Goal: Task Accomplishment & Management: Manage account settings

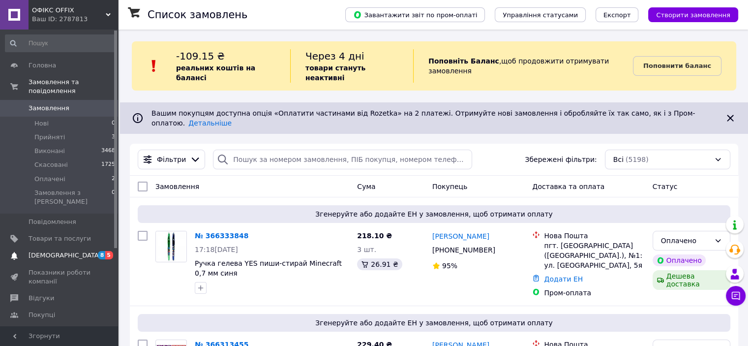
click at [54, 251] on span "[DEMOGRAPHIC_DATA]" at bounding box center [65, 255] width 73 height 9
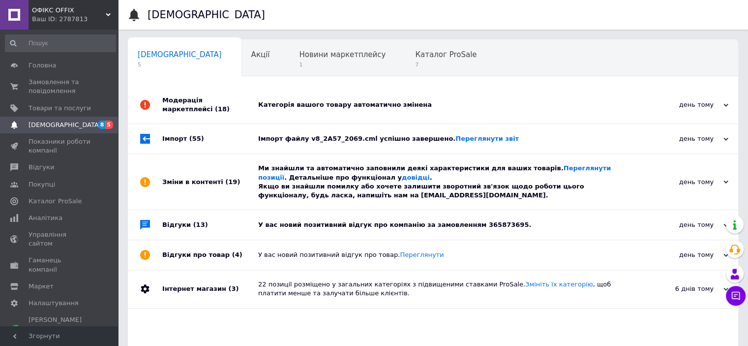
click at [290, 225] on div "У вас новий позитивний відгук про компанію за замовленням 365873695." at bounding box center [444, 224] width 372 height 9
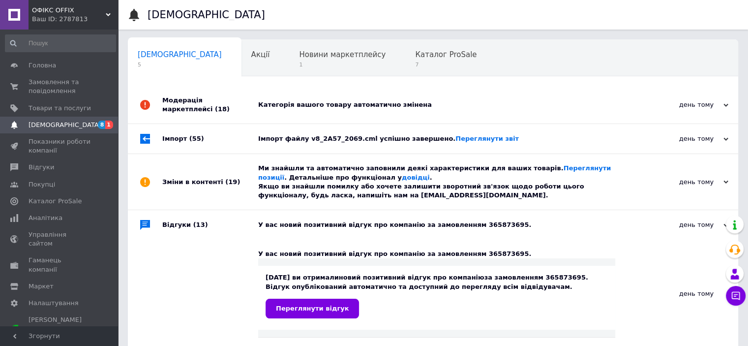
scroll to position [98, 0]
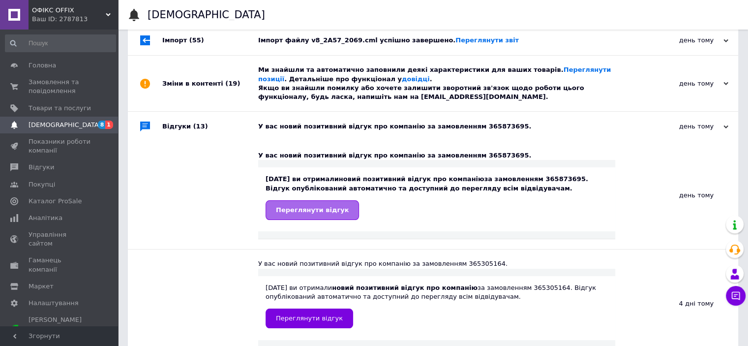
click at [293, 212] on span "Переглянути відгук" at bounding box center [312, 209] width 73 height 7
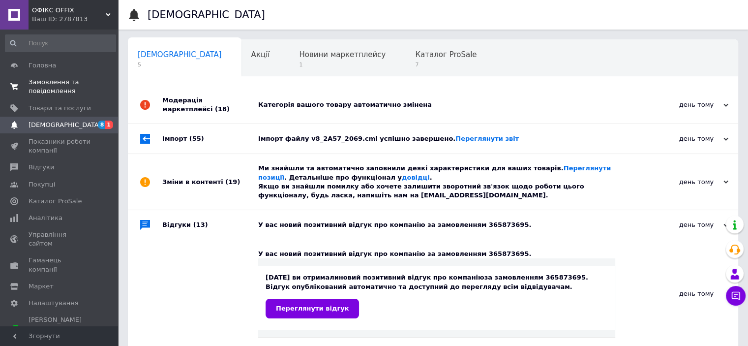
click at [58, 89] on span "Замовлення та повідомлення" at bounding box center [60, 87] width 62 height 18
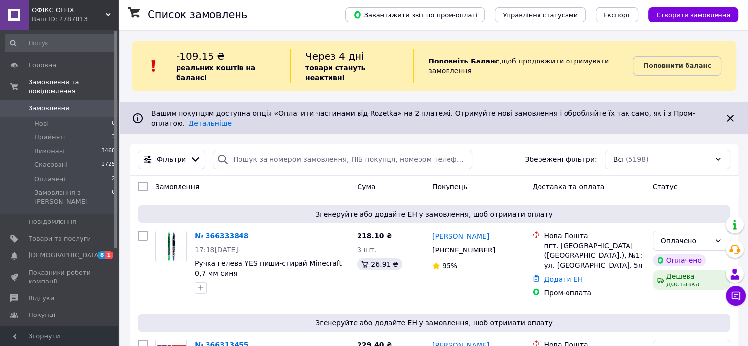
scroll to position [49, 0]
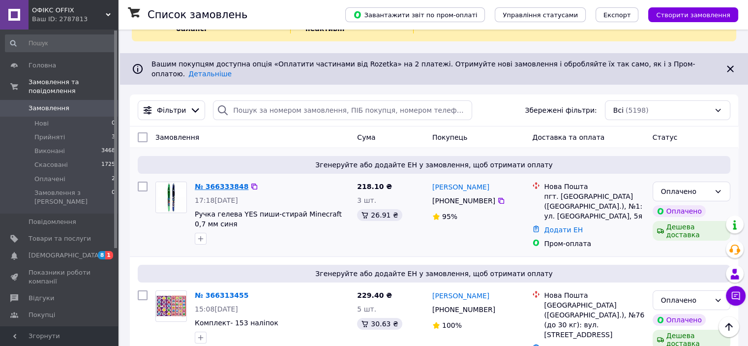
click at [226, 182] on link "№ 366333848" at bounding box center [222, 186] width 54 height 8
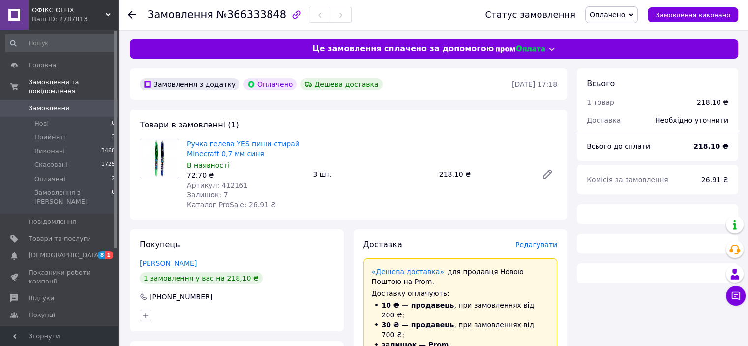
scroll to position [98, 0]
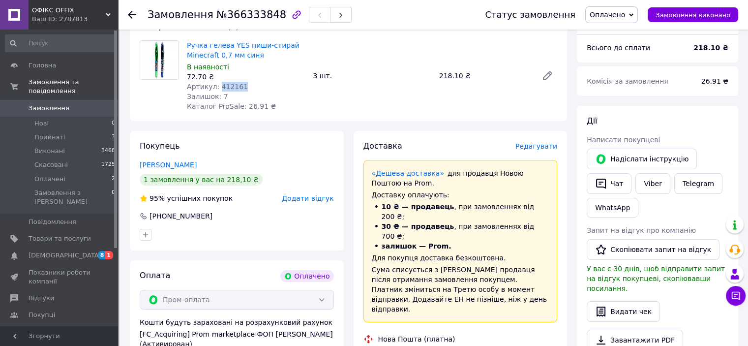
drag, startPoint x: 216, startPoint y: 86, endPoint x: 242, endPoint y: 86, distance: 26.5
click at [242, 86] on div "Артикул: 412161" at bounding box center [246, 87] width 118 height 10
copy span "412161"
click at [132, 12] on icon at bounding box center [132, 15] width 8 height 8
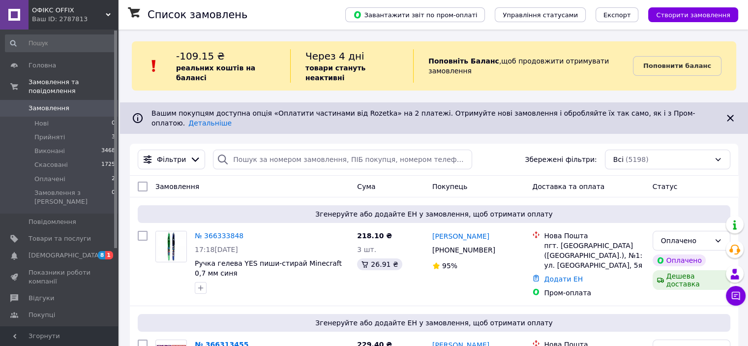
scroll to position [147, 0]
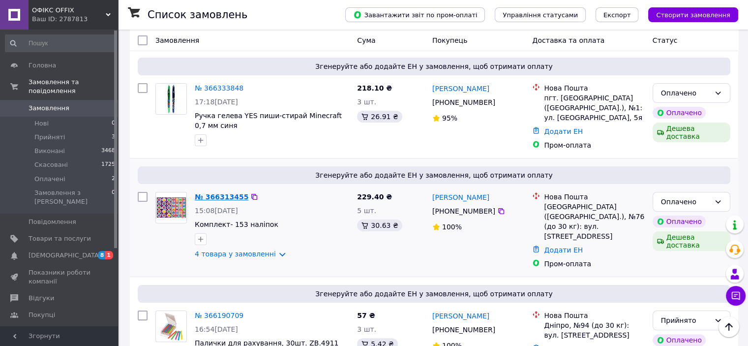
click at [222, 193] on link "№ 366313455" at bounding box center [222, 197] width 54 height 8
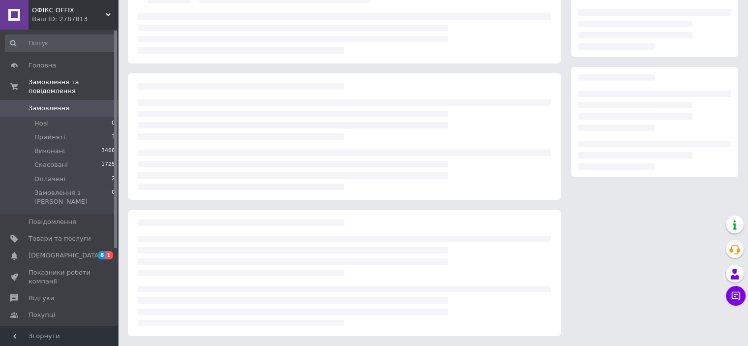
scroll to position [147, 0]
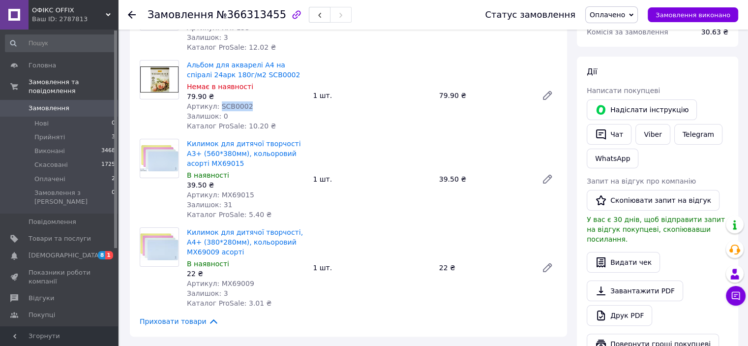
drag, startPoint x: 216, startPoint y: 106, endPoint x: 240, endPoint y: 104, distance: 24.7
click at [244, 106] on div "Артикул: SCB0002" at bounding box center [246, 106] width 118 height 10
copy span "SCB0002"
click at [144, 164] on img at bounding box center [159, 158] width 38 height 27
click at [161, 77] on img at bounding box center [159, 79] width 38 height 26
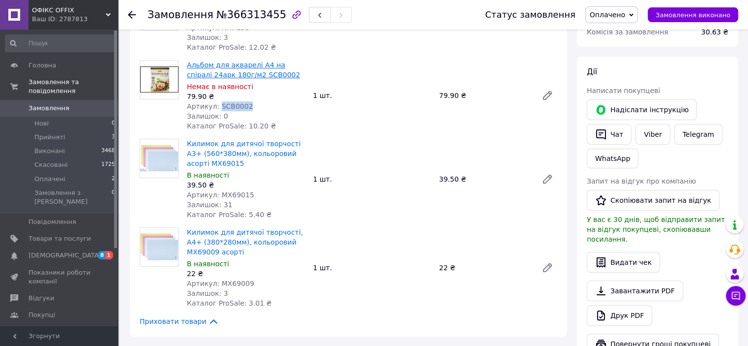
click at [216, 66] on link "Альбом для акварелі А4 на спіралі 24арк 180г/м2 SCB0002" at bounding box center [243, 70] width 113 height 18
drag, startPoint x: 217, startPoint y: 194, endPoint x: 247, endPoint y: 193, distance: 30.0
click at [247, 193] on div "Артикул: MX69015" at bounding box center [246, 195] width 118 height 10
copy span "MX69015"
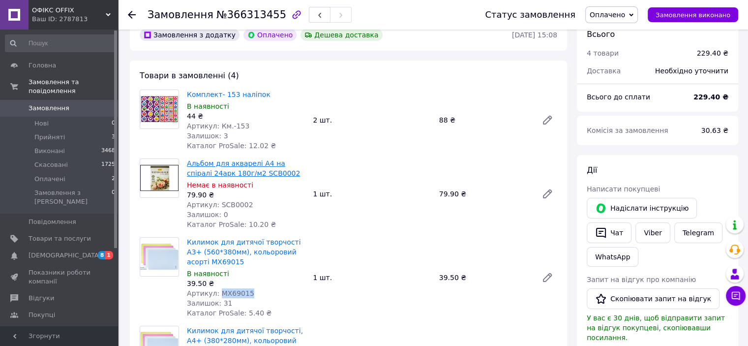
scroll to position [0, 0]
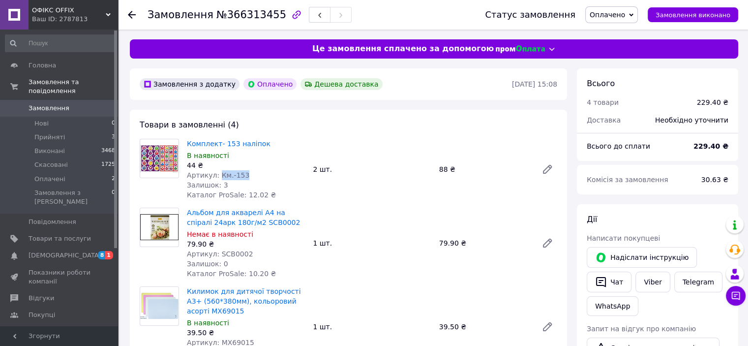
drag, startPoint x: 216, startPoint y: 174, endPoint x: 243, endPoint y: 173, distance: 27.1
click at [246, 174] on div "Артикул: Км.-153" at bounding box center [246, 175] width 118 height 10
copy span "Км.-153"
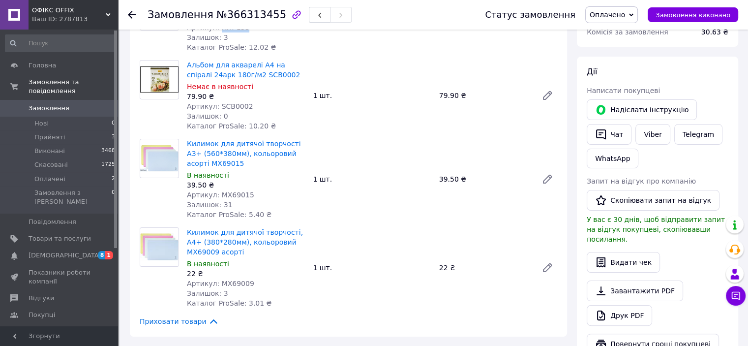
scroll to position [246, 0]
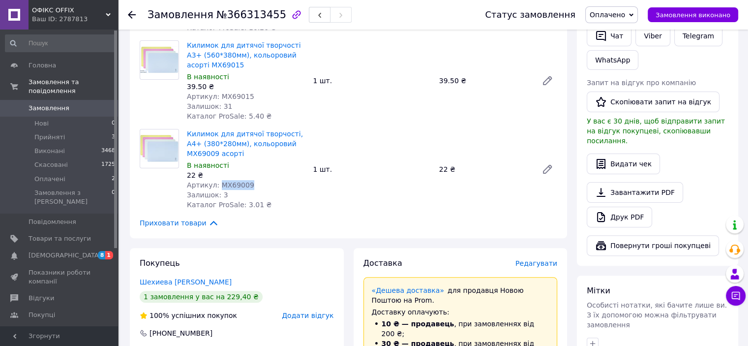
drag, startPoint x: 218, startPoint y: 186, endPoint x: 246, endPoint y: 184, distance: 27.6
click at [246, 184] on div "Артикул: MX69009" at bounding box center [246, 185] width 118 height 10
copy span "MX69009"
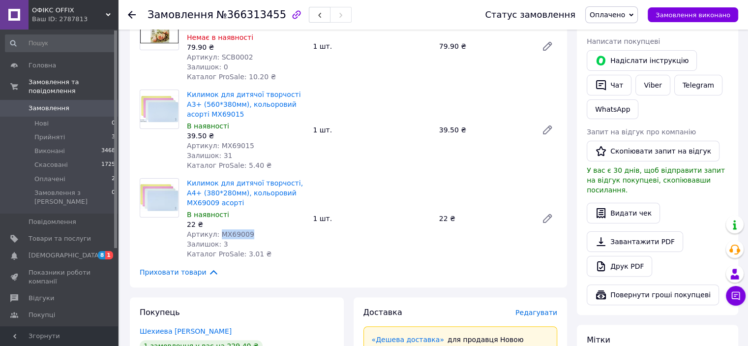
scroll to position [49, 0]
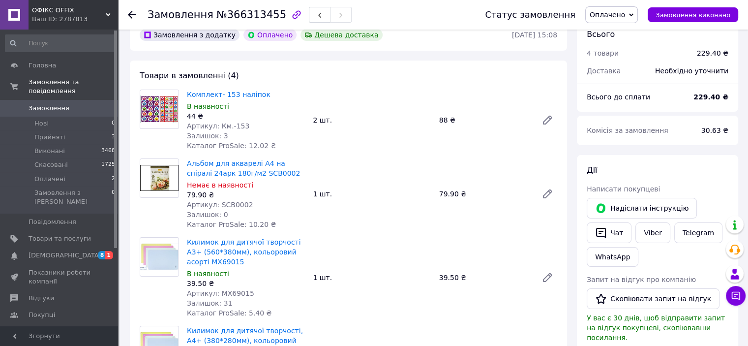
click at [130, 15] on use at bounding box center [132, 15] width 8 height 8
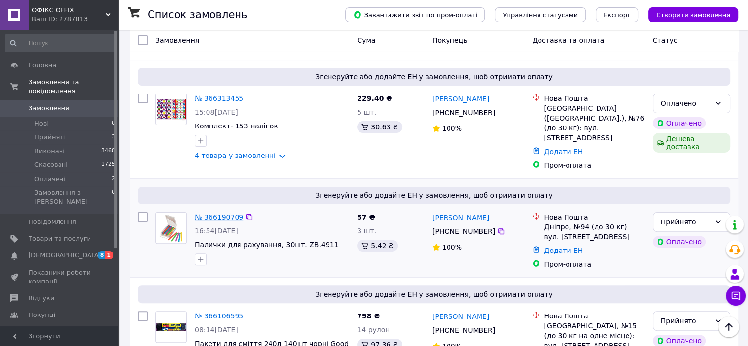
click at [214, 213] on link "№ 366190709" at bounding box center [219, 217] width 49 height 8
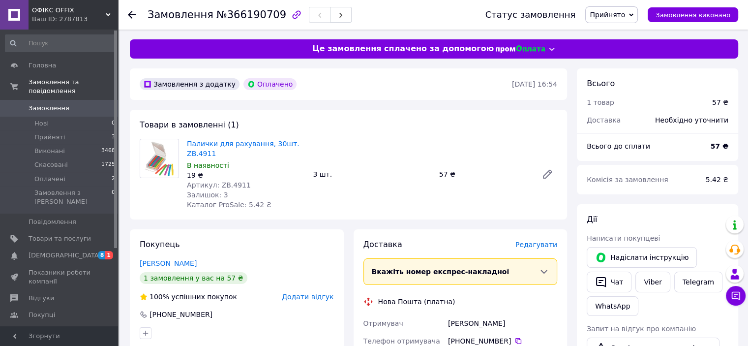
click at [218, 184] on span "Артикул: ZB.4911" at bounding box center [219, 185] width 64 height 8
click at [220, 182] on span "Артикул: ZB.4911" at bounding box center [219, 185] width 64 height 8
click at [213, 183] on span "Артикул: ZB.4911" at bounding box center [219, 185] width 64 height 8
click at [220, 185] on span "Артикул: ZB.4911" at bounding box center [219, 185] width 64 height 8
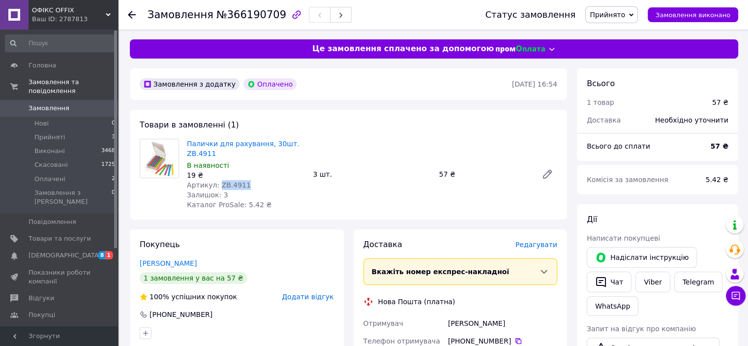
drag, startPoint x: 242, startPoint y: 185, endPoint x: 219, endPoint y: 185, distance: 23.1
click at [216, 185] on div "Артикул: ZB.4911" at bounding box center [246, 185] width 118 height 10
copy span "ZB.4911"
click at [130, 11] on icon at bounding box center [132, 15] width 8 height 8
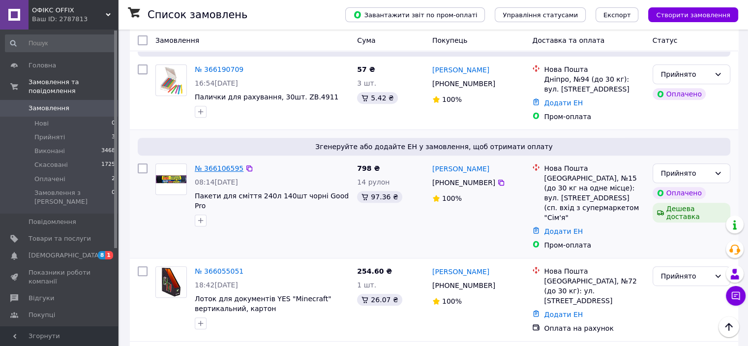
click at [211, 164] on link "№ 366106595" at bounding box center [219, 168] width 49 height 8
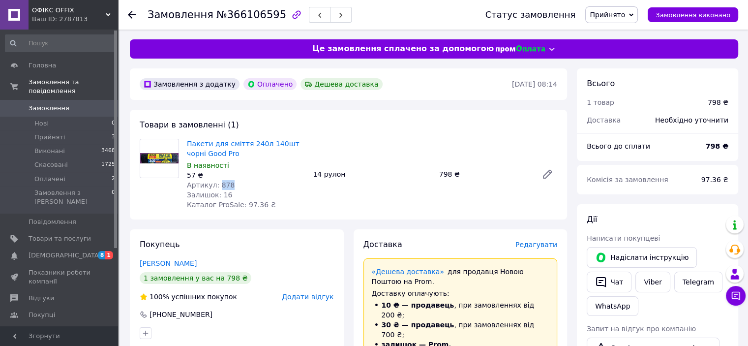
drag, startPoint x: 216, startPoint y: 182, endPoint x: 229, endPoint y: 185, distance: 13.5
click at [229, 185] on div "Артикул: 878" at bounding box center [246, 185] width 118 height 10
copy span "878"
drag, startPoint x: 185, startPoint y: 143, endPoint x: 224, endPoint y: 153, distance: 40.1
click at [224, 153] on div "Пакети для сміття 240л 140шт чорні Good Pro В наявності 57 ₴ Артикул: 878 Залиш…" at bounding box center [246, 174] width 126 height 75
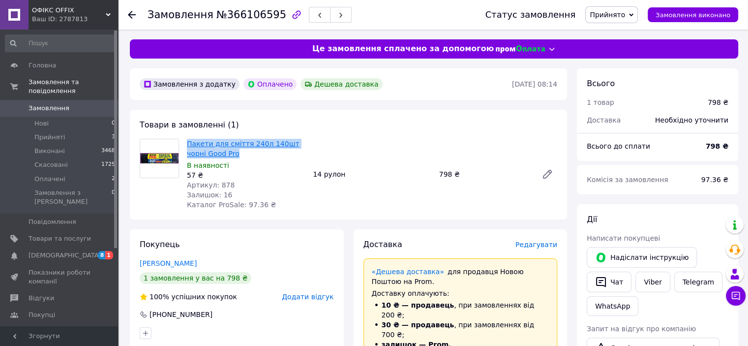
copy link "Пакети для сміття 240л 140шт чорні Good Pro"
click at [132, 15] on icon at bounding box center [132, 15] width 8 height 8
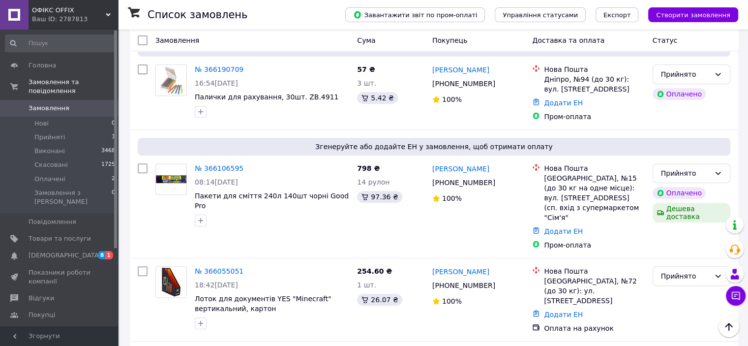
scroll to position [442, 0]
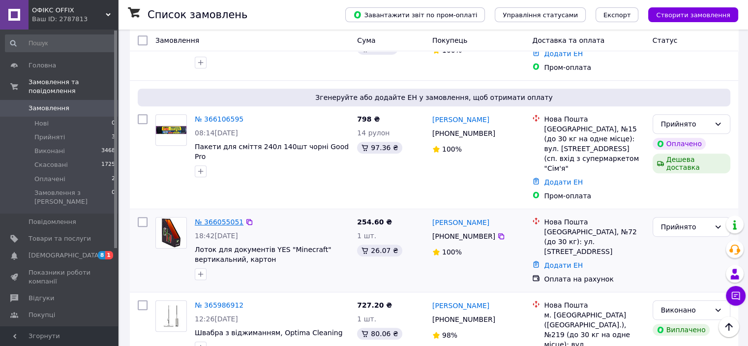
click at [215, 218] on link "№ 366055051" at bounding box center [219, 222] width 49 height 8
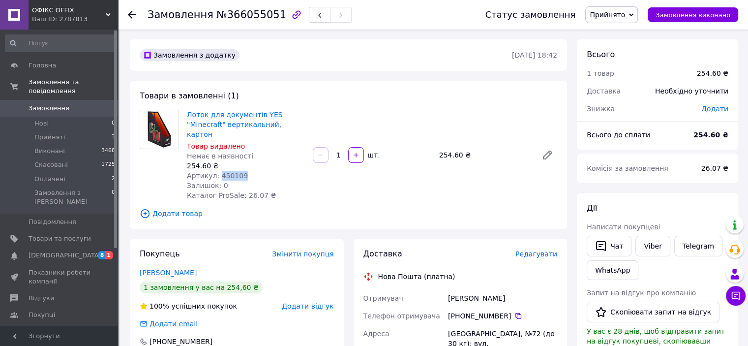
drag, startPoint x: 217, startPoint y: 164, endPoint x: 238, endPoint y: 165, distance: 20.7
click at [239, 171] on div "Артикул: 450109" at bounding box center [246, 176] width 118 height 10
copy span "450109"
click at [129, 14] on use at bounding box center [132, 15] width 8 height 8
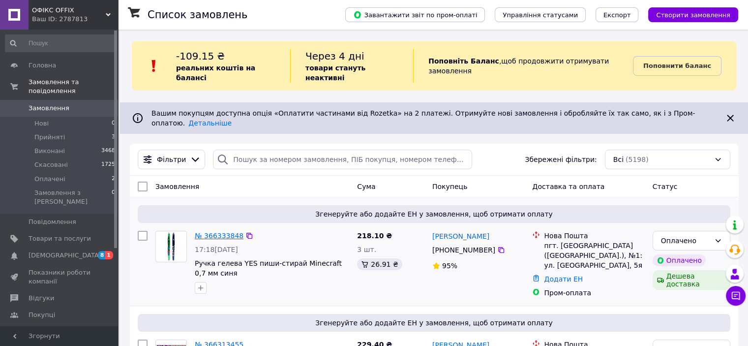
click at [207, 232] on link "№ 366333848" at bounding box center [219, 236] width 49 height 8
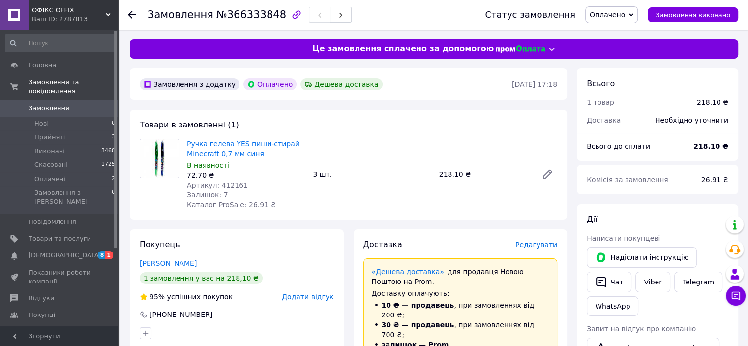
click at [130, 12] on use at bounding box center [132, 15] width 8 height 8
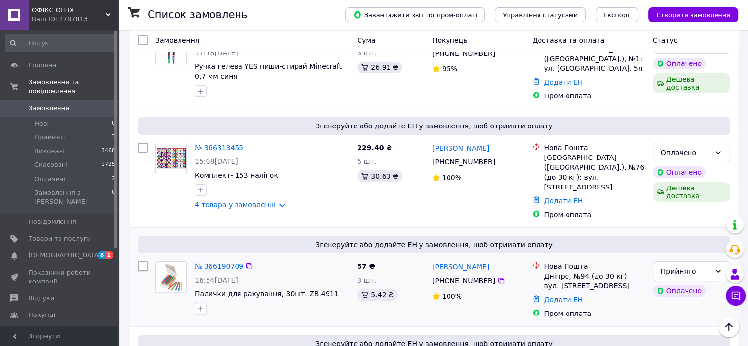
scroll to position [246, 0]
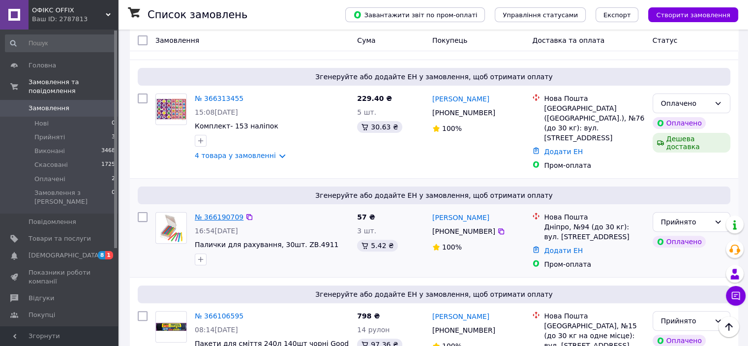
click at [214, 213] on link "№ 366190709" at bounding box center [219, 217] width 49 height 8
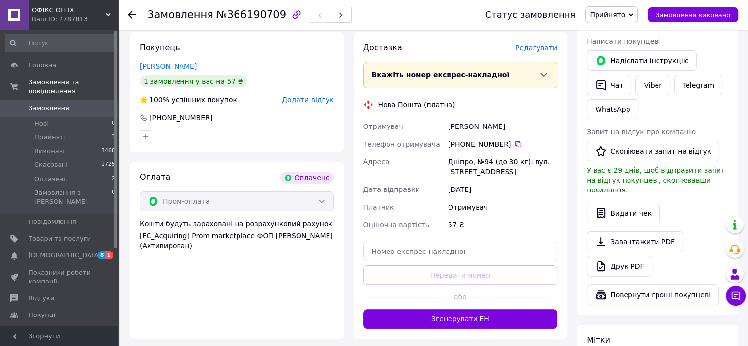
scroll to position [49, 0]
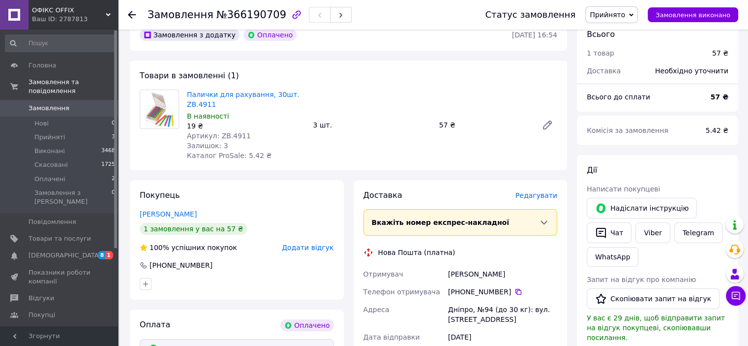
click at [132, 19] on div at bounding box center [138, 14] width 20 height 29
click at [133, 16] on icon at bounding box center [132, 15] width 8 height 8
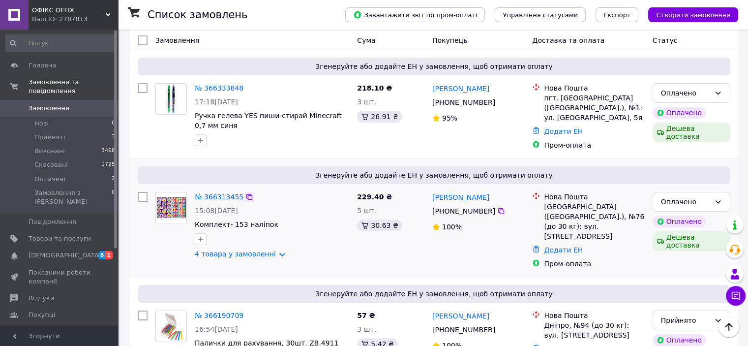
scroll to position [98, 0]
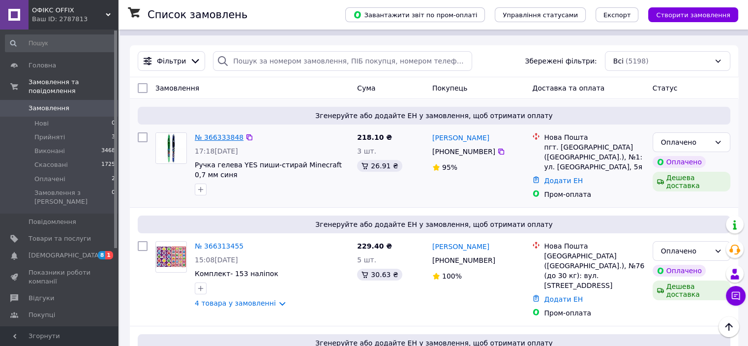
click at [200, 133] on link "№ 366333848" at bounding box center [219, 137] width 49 height 8
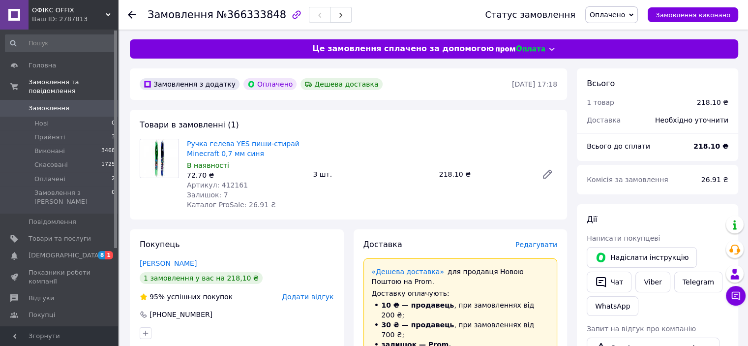
click at [133, 16] on icon at bounding box center [132, 15] width 8 height 8
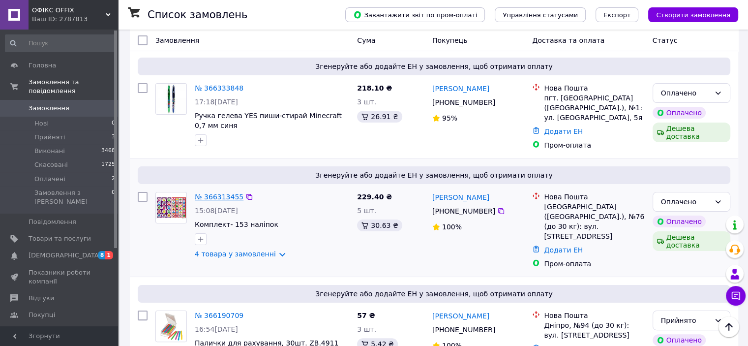
click at [223, 193] on link "№ 366313455" at bounding box center [219, 197] width 49 height 8
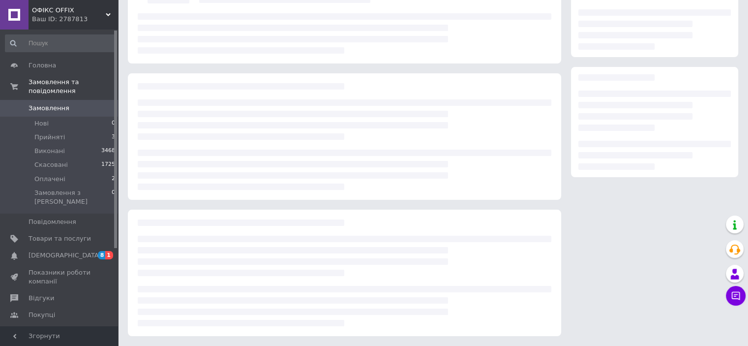
scroll to position [147, 0]
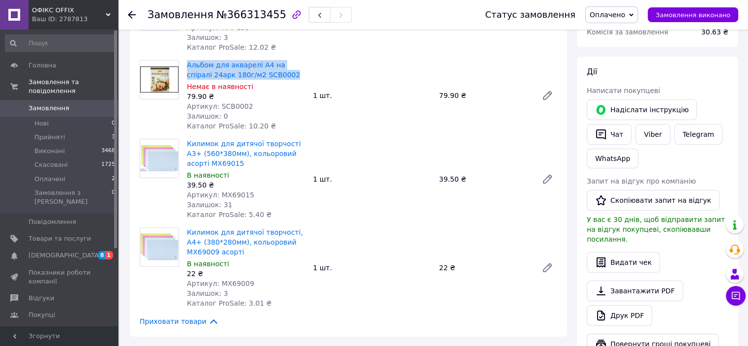
drag, startPoint x: 183, startPoint y: 65, endPoint x: 269, endPoint y: 79, distance: 86.6
click at [269, 79] on div "Альбом для акварелі А4 на спіралі 24арк 180г/м2 SCB0002 Немає в наявності 79.90…" at bounding box center [246, 95] width 126 height 75
copy link "Альбом для акварелі А4 на спіралі 24арк 180г/м2 SCB0002"
